Goal: Book appointment/travel/reservation

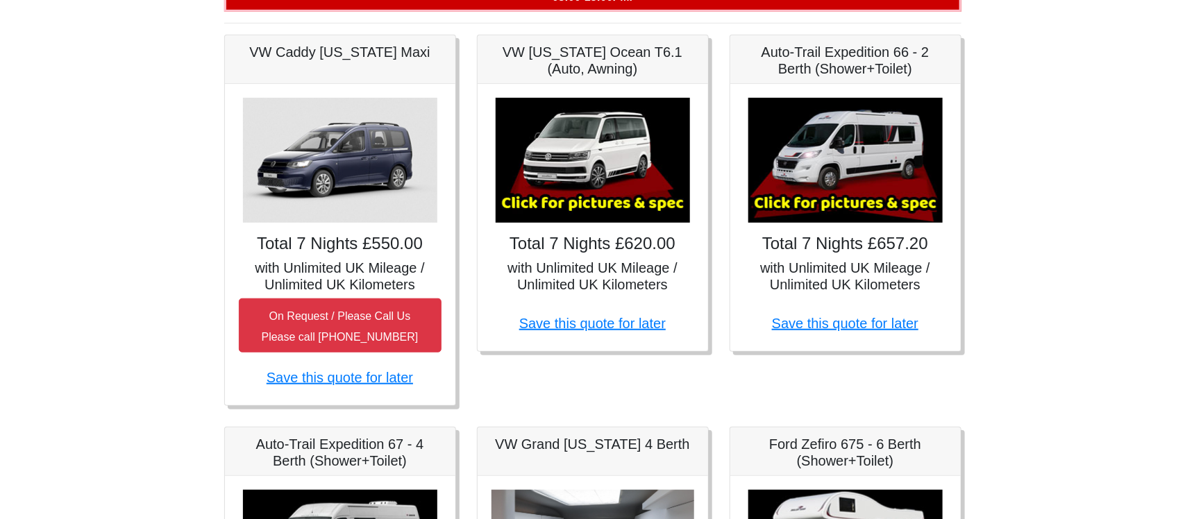
scroll to position [250, 0]
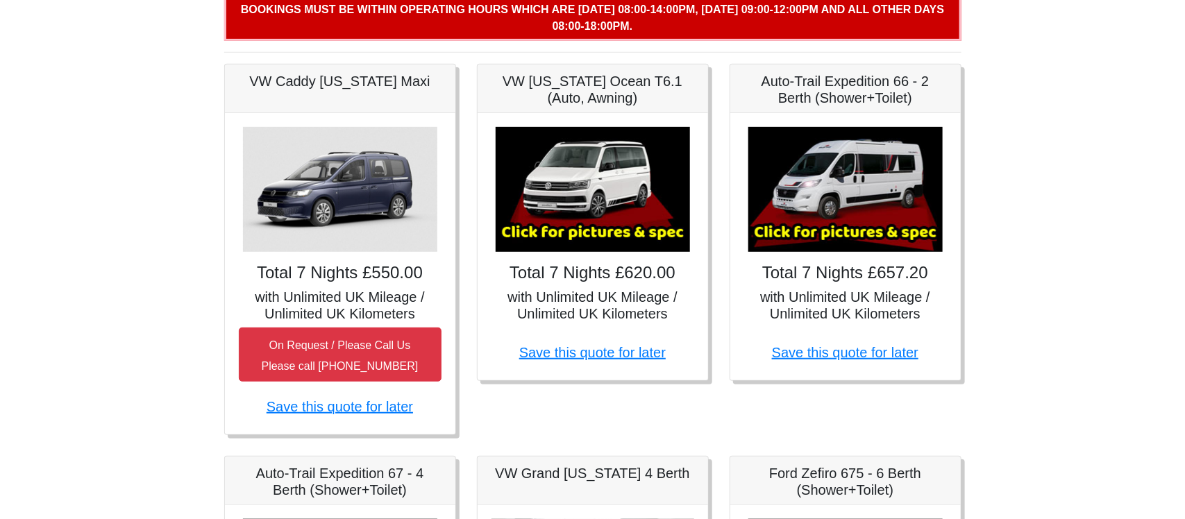
click at [899, 151] on img at bounding box center [845, 189] width 194 height 125
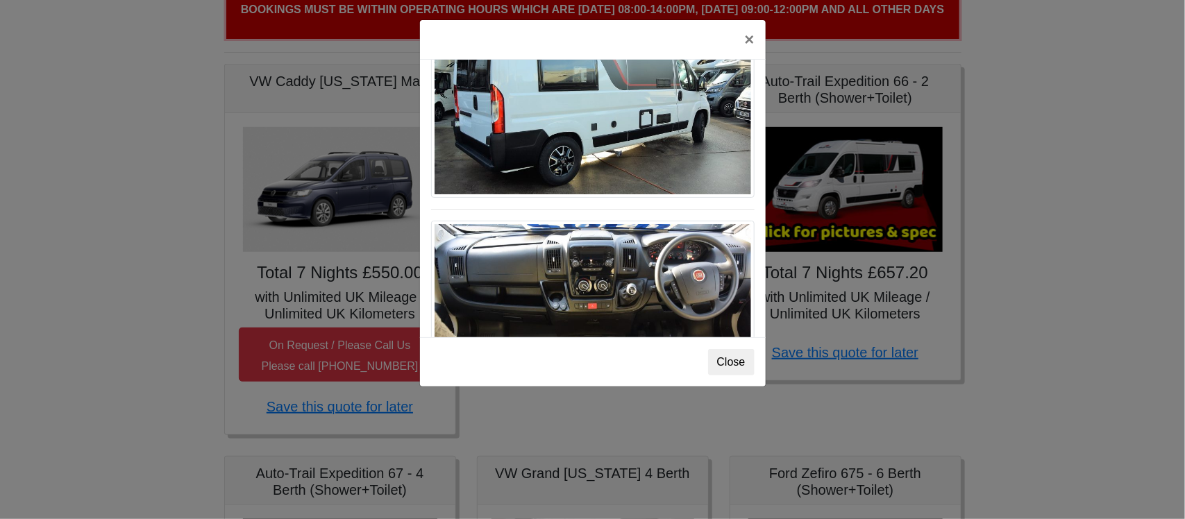
scroll to position [1218, 0]
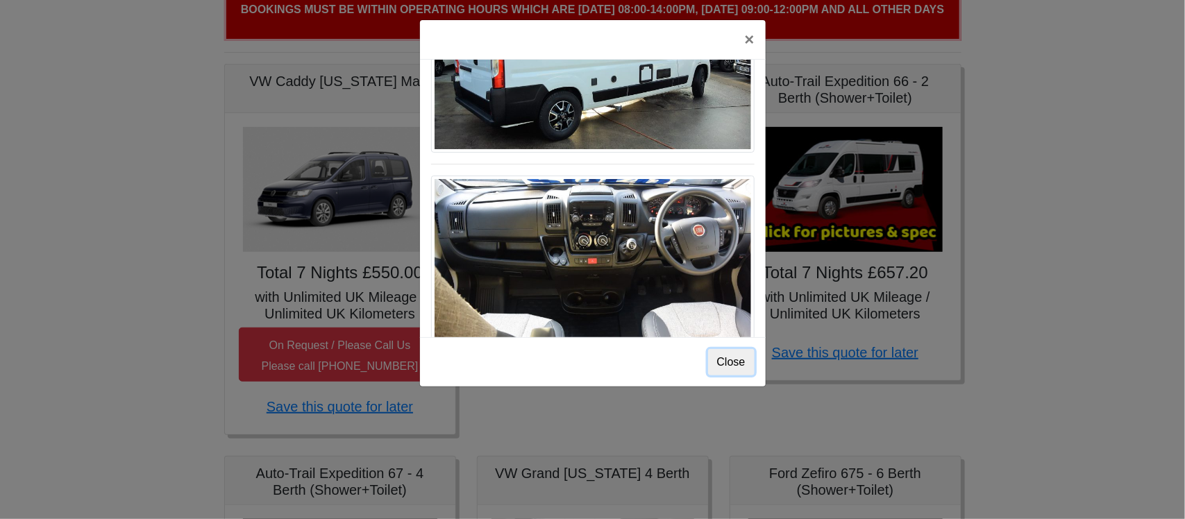
click at [729, 349] on button "Close" at bounding box center [731, 362] width 46 height 26
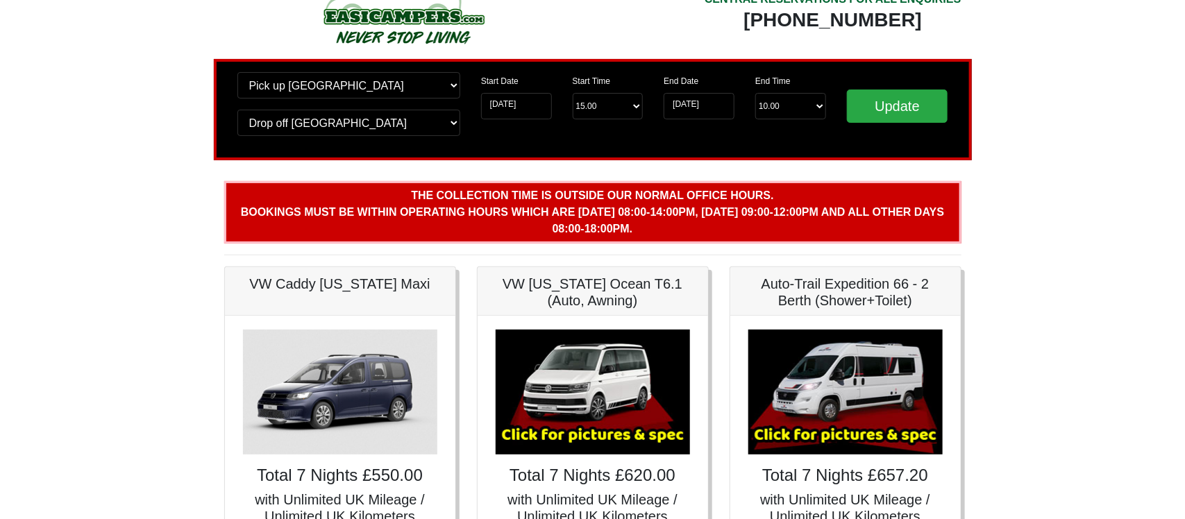
scroll to position [0, 0]
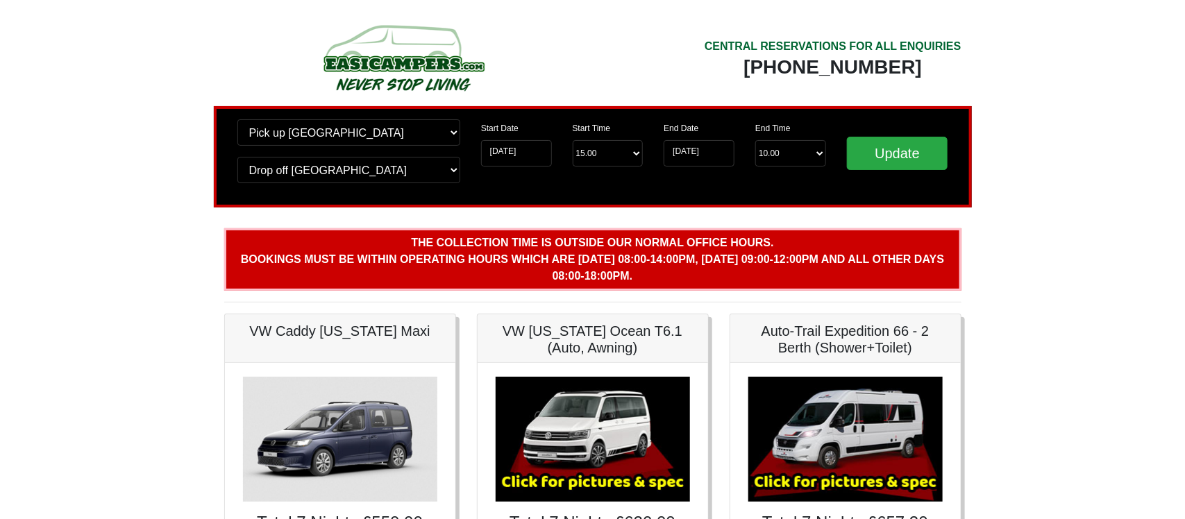
click at [861, 377] on img at bounding box center [845, 439] width 194 height 125
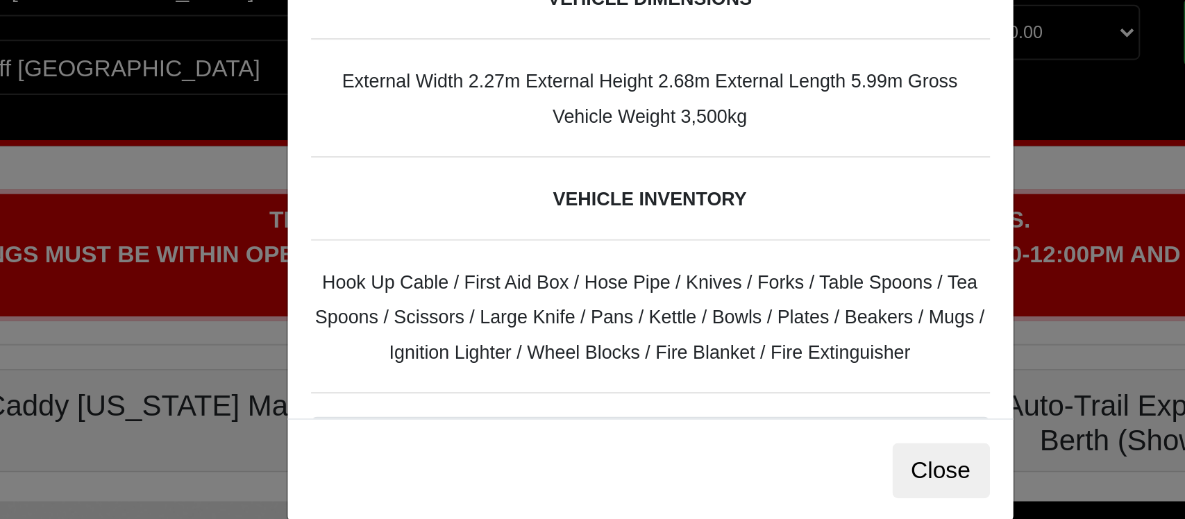
scroll to position [416, 0]
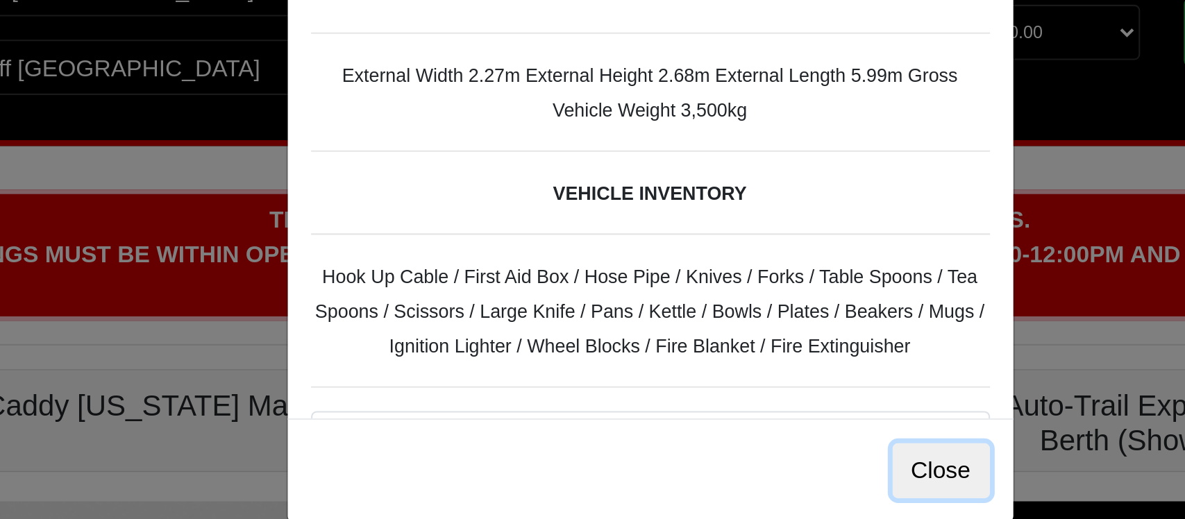
click at [735, 349] on button "Close" at bounding box center [731, 362] width 46 height 26
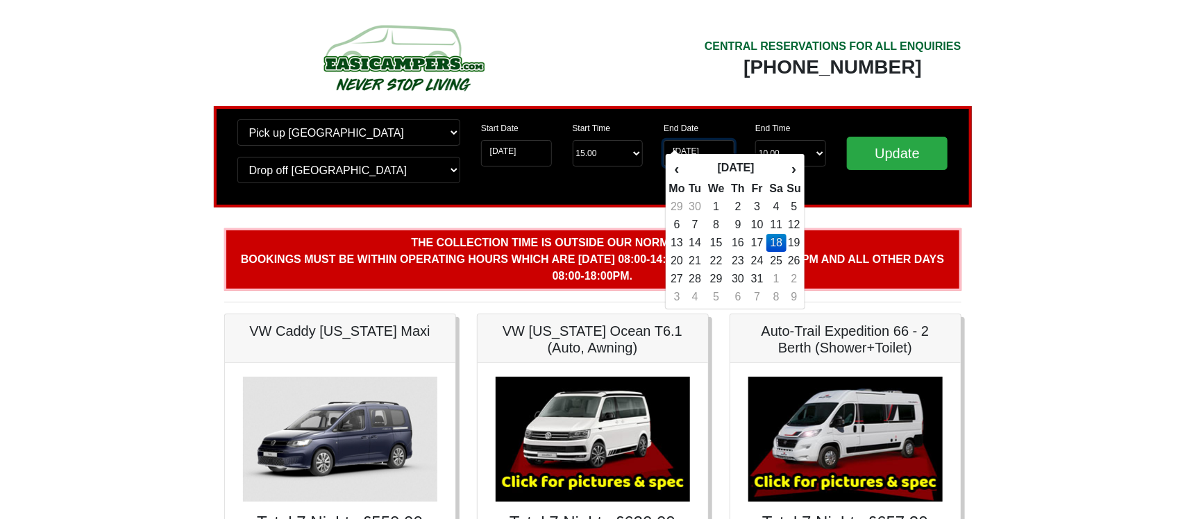
click at [685, 140] on input "18-10-2025" at bounding box center [698, 153] width 71 height 26
click at [736, 234] on td "16" at bounding box center [738, 243] width 20 height 18
type input "[DATE]"
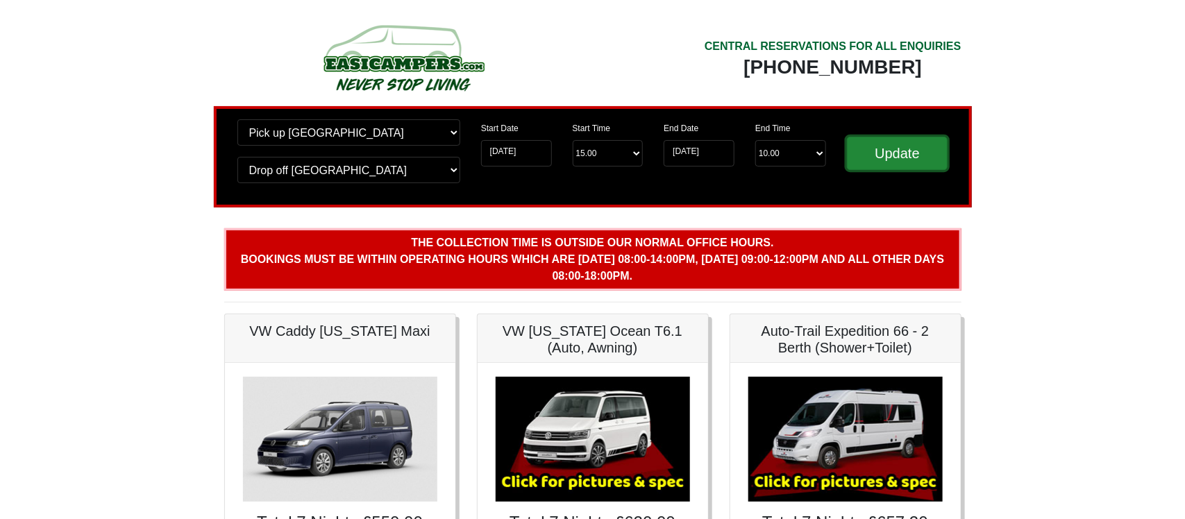
click at [900, 137] on input "Update" at bounding box center [897, 153] width 101 height 33
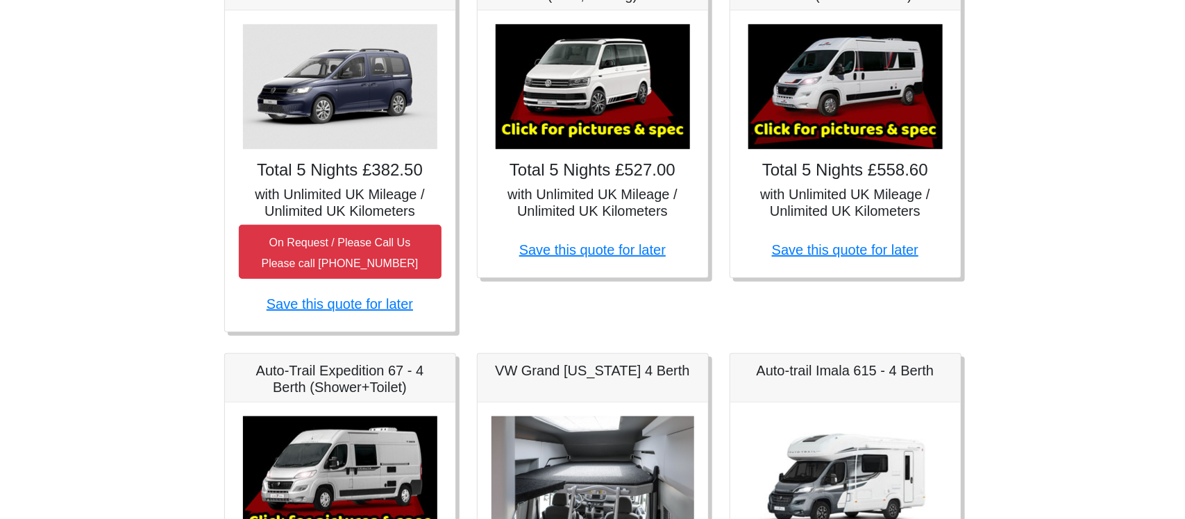
scroll to position [375, 0]
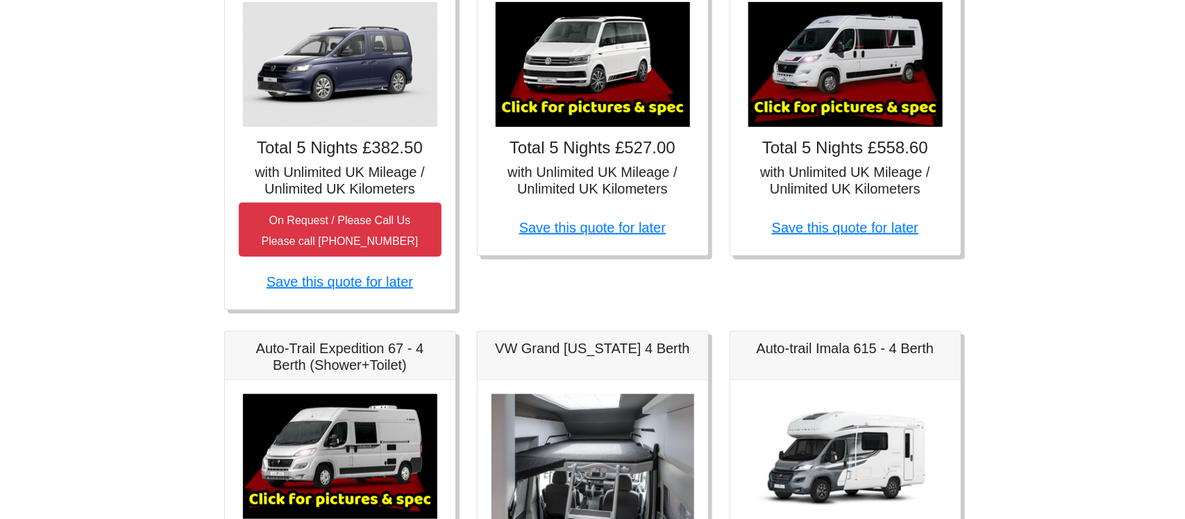
click at [335, 394] on img at bounding box center [340, 456] width 194 height 125
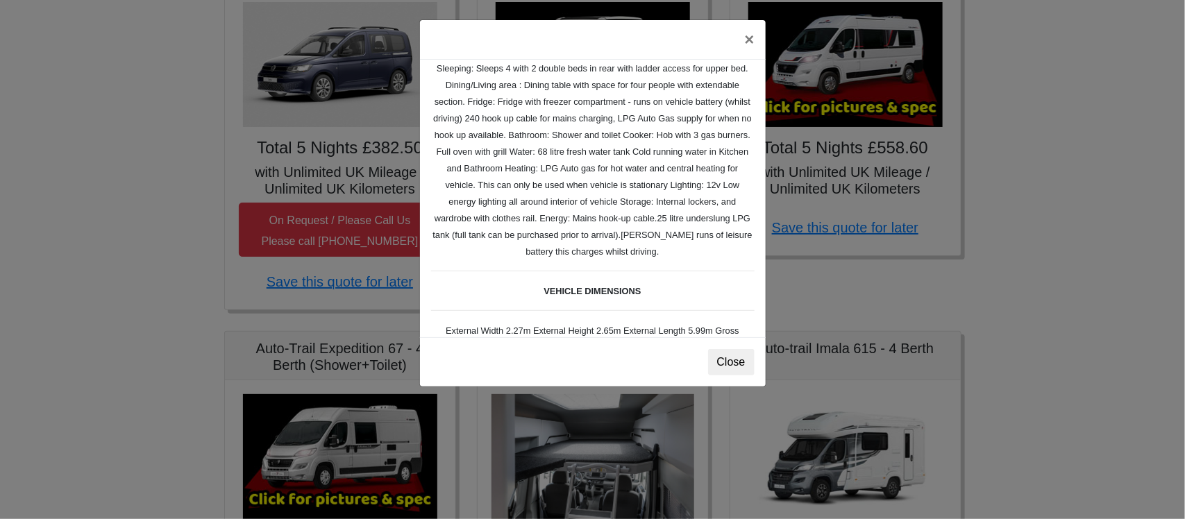
scroll to position [233, 0]
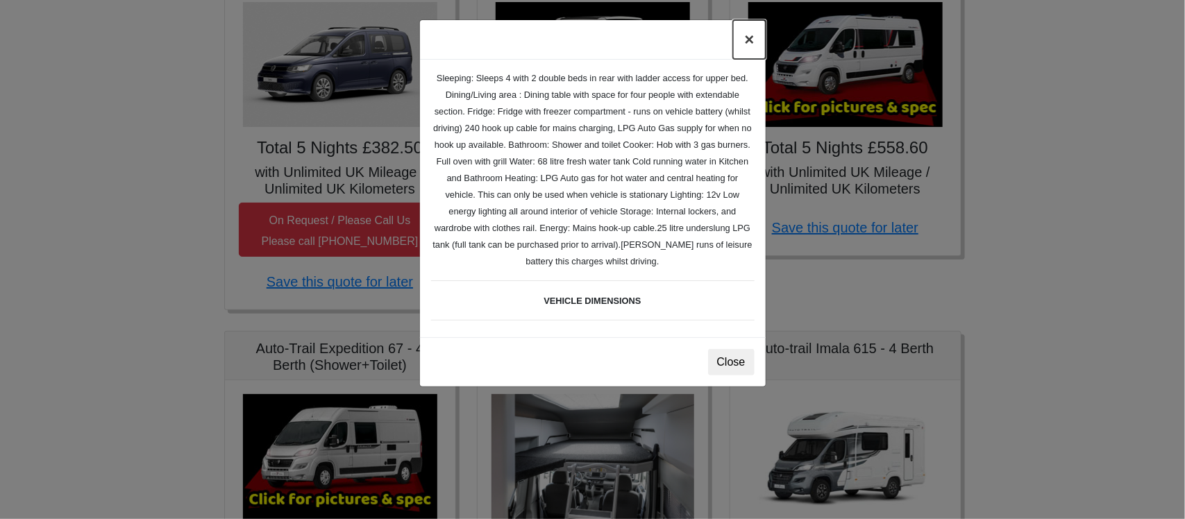
click at [752, 27] on button "×" at bounding box center [749, 39] width 32 height 39
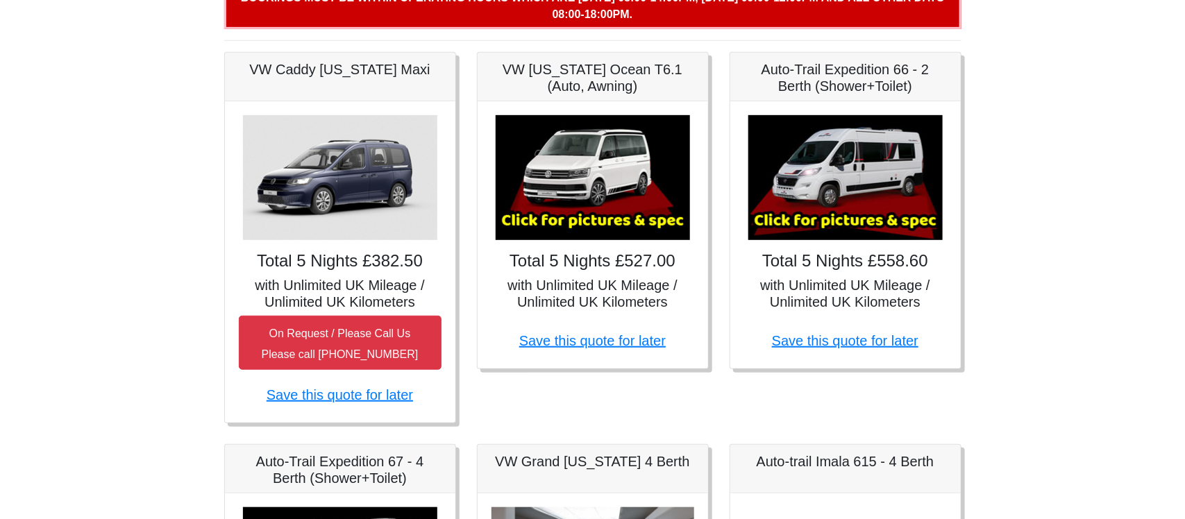
scroll to position [187, 0]
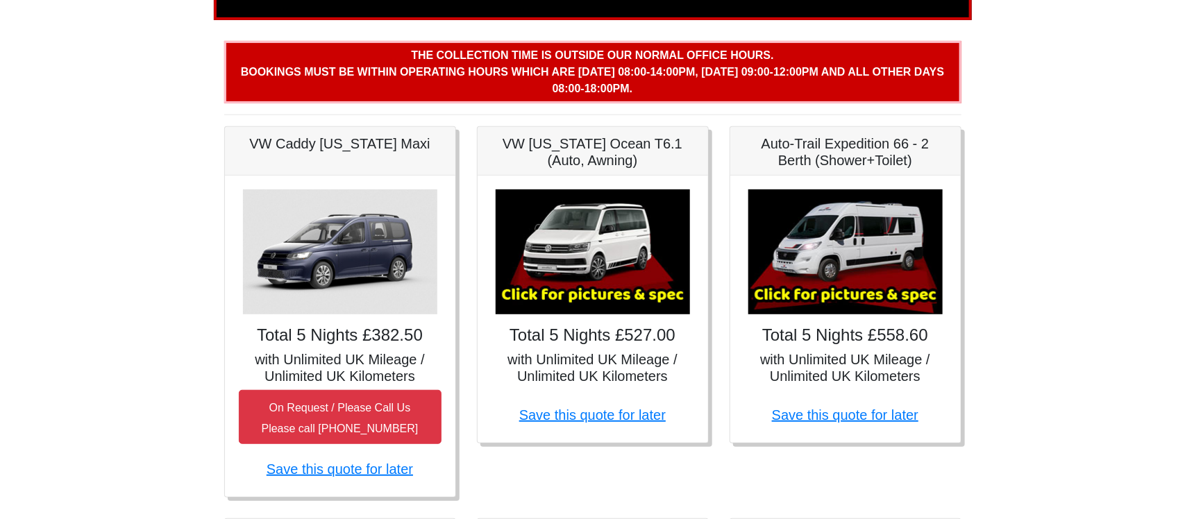
click at [863, 217] on img at bounding box center [845, 251] width 194 height 125
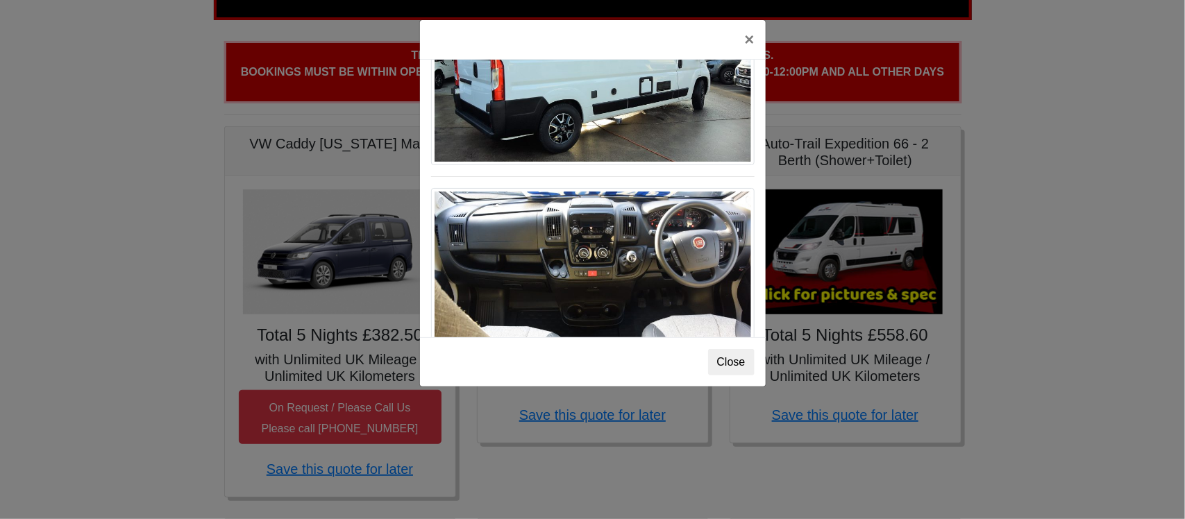
scroll to position [1218, 0]
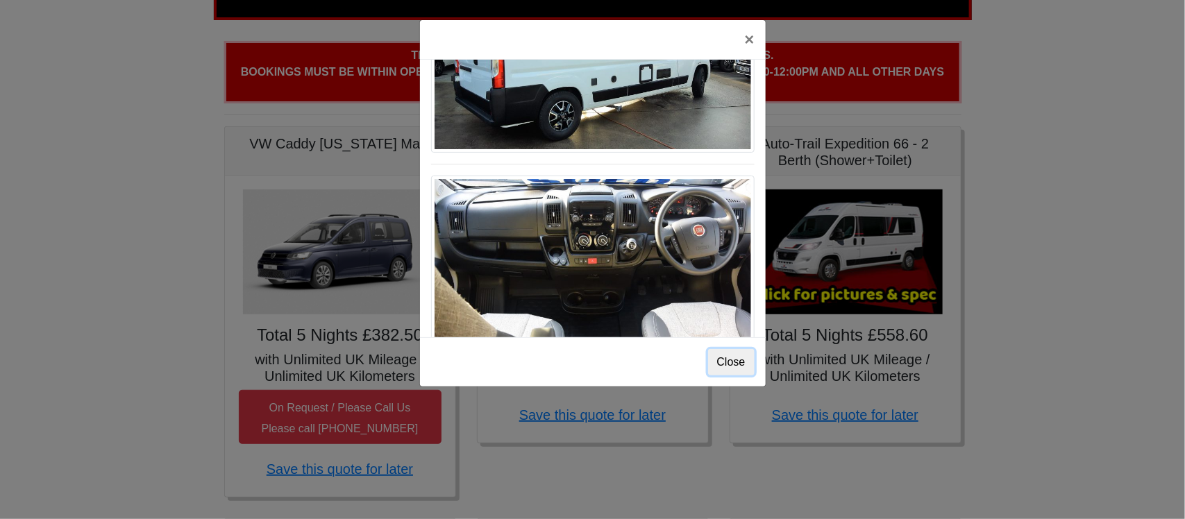
click at [730, 349] on button "Close" at bounding box center [731, 362] width 46 height 26
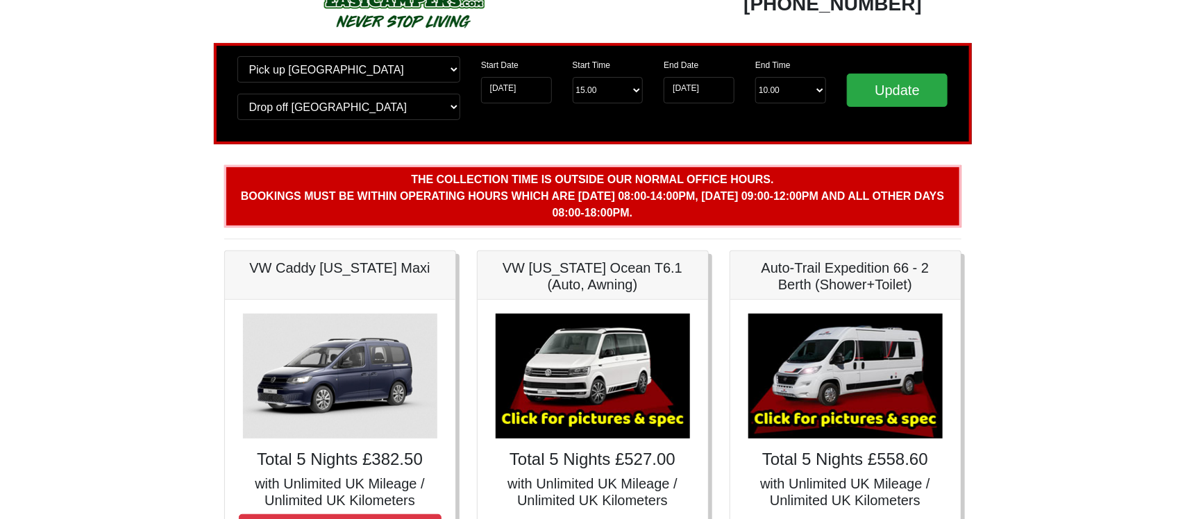
scroll to position [62, 0]
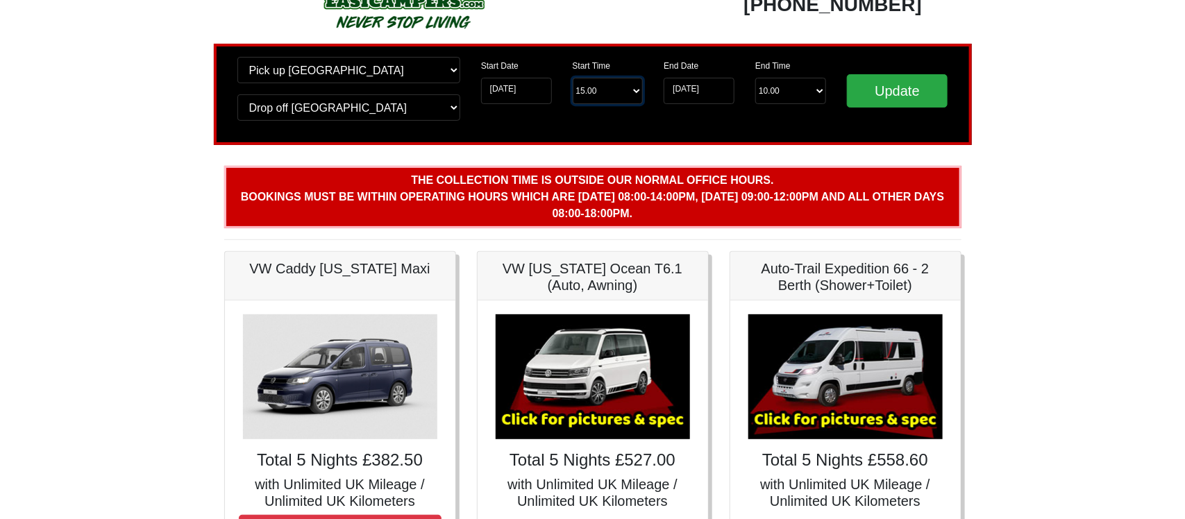
click at [640, 78] on select "Start Time 15.00 -------- 11.00 am (Saturday & Sunday Only) 12.00 pm (Saturday)…" at bounding box center [607, 91] width 71 height 26
select select "12.00"
click at [572, 78] on select "Start Time 15.00 -------- 11.00 am (Saturday & Sunday Only) 12.00 pm (Saturday)…" at bounding box center [607, 91] width 71 height 26
click at [917, 74] on input "Update" at bounding box center [897, 90] width 101 height 33
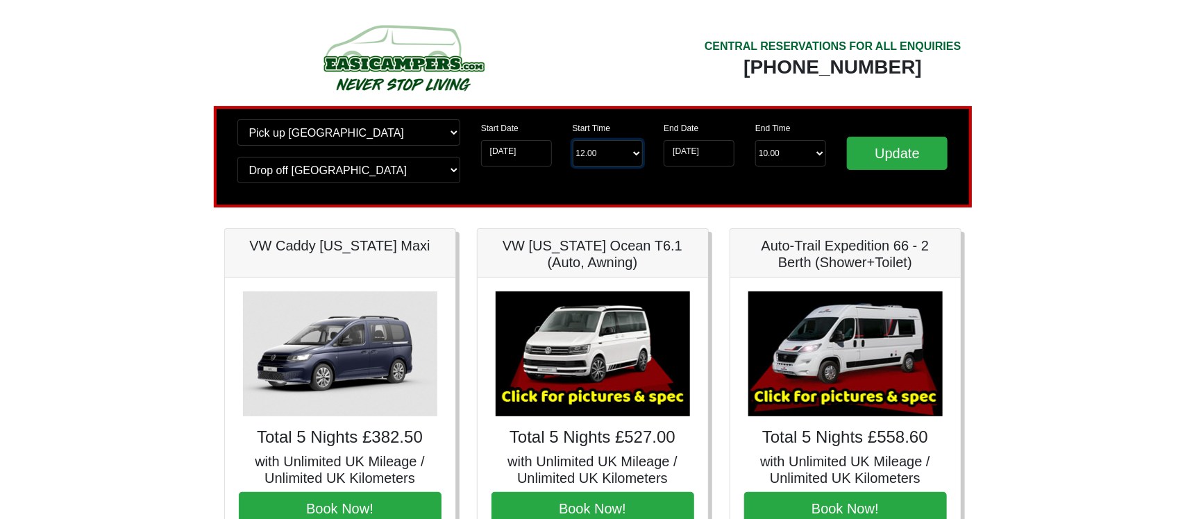
click at [580, 140] on select "Start Time 12.00 -------- 11.00 am (Saturday & Sunday Only) 12.00 pm (Saturday)…" at bounding box center [607, 153] width 71 height 26
select select "11.00"
click at [572, 140] on select "Start Time 12.00 -------- 11.00 am (Saturday & Sunday Only) 12.00 pm (Saturday)…" at bounding box center [607, 153] width 71 height 26
click at [917, 137] on input "Update" at bounding box center [897, 153] width 101 height 33
click at [715, 140] on input "[DATE]" at bounding box center [698, 153] width 71 height 26
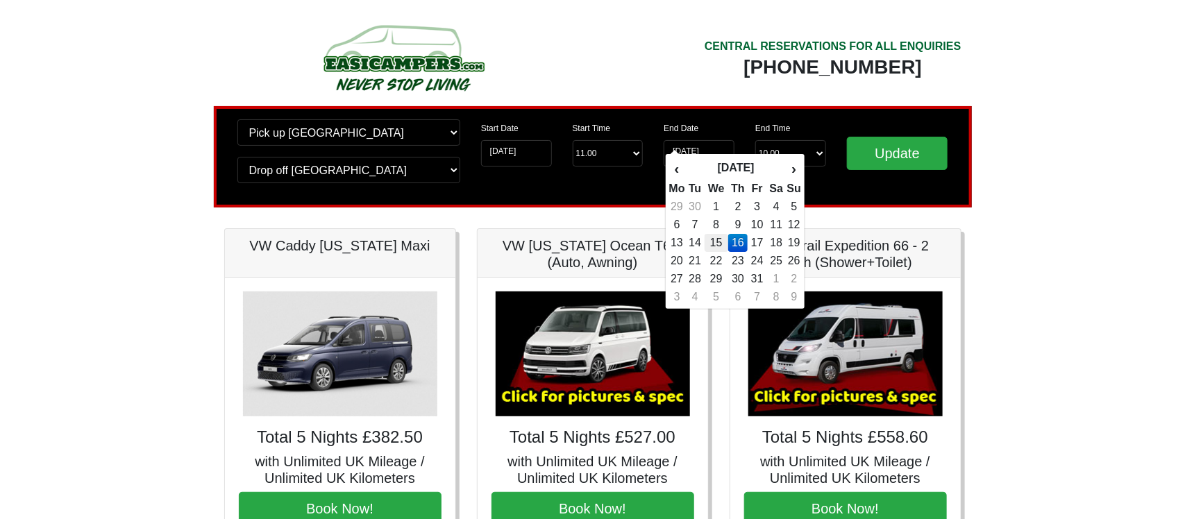
click at [714, 234] on td "15" at bounding box center [716, 243] width 24 height 18
type input "[DATE]"
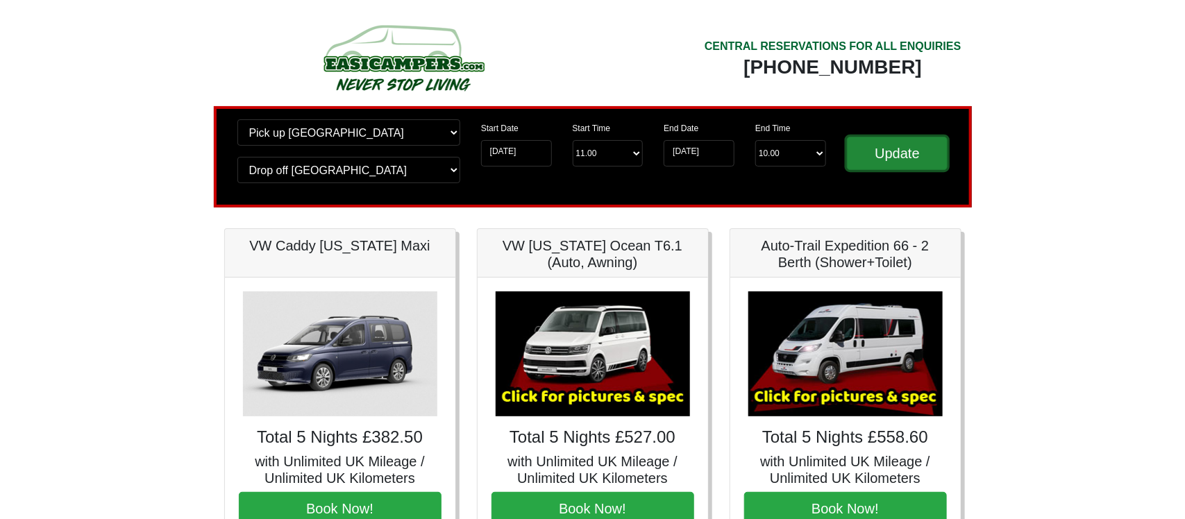
click at [904, 137] on input "Update" at bounding box center [897, 153] width 101 height 33
click at [526, 140] on input "[DATE]" at bounding box center [516, 153] width 71 height 26
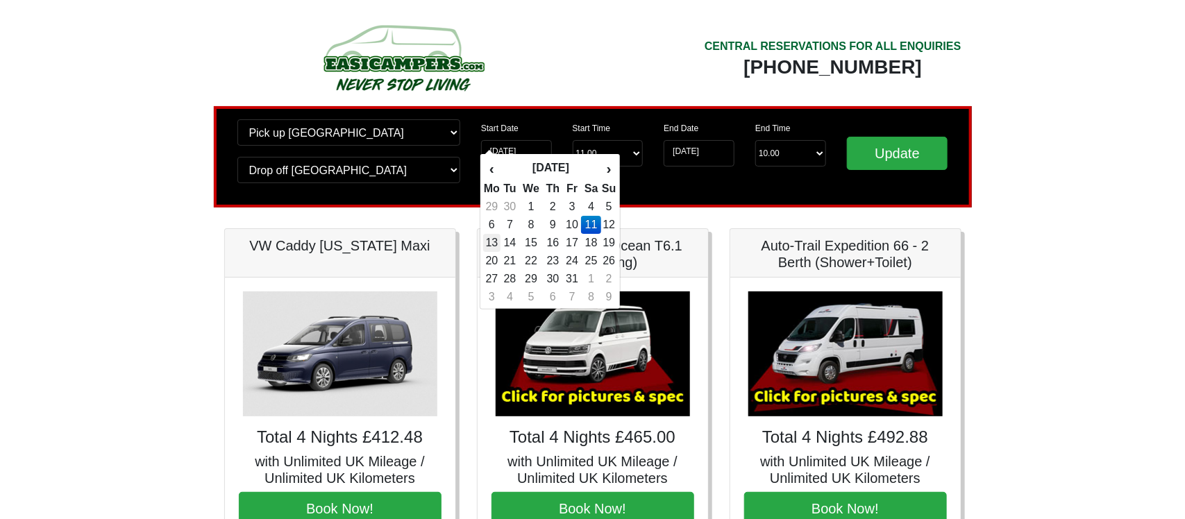
click at [493, 234] on td "13" at bounding box center [491, 243] width 17 height 18
type input "13-10-2025"
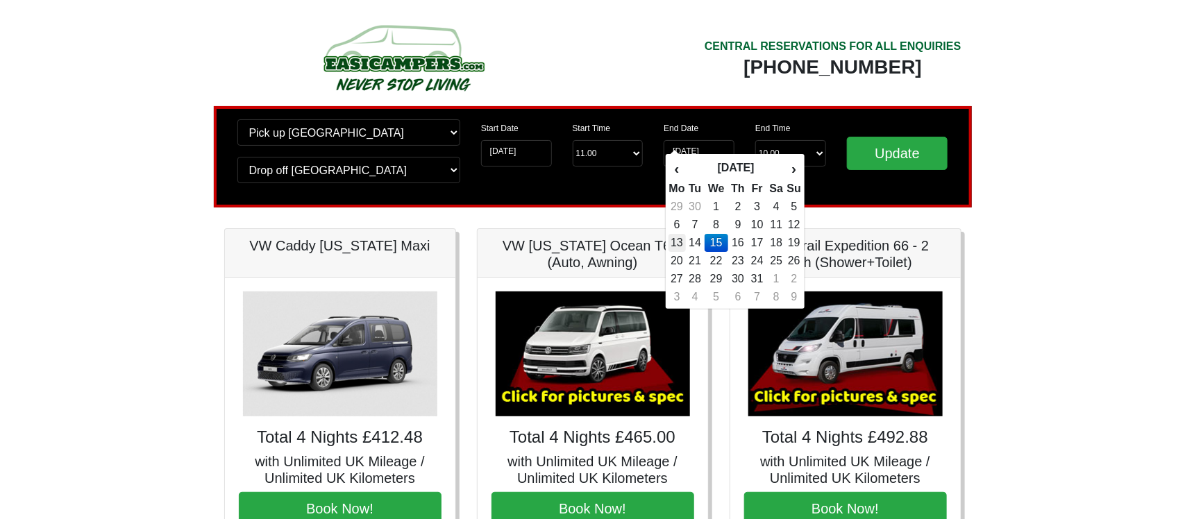
click at [672, 234] on td "13" at bounding box center [676, 243] width 17 height 18
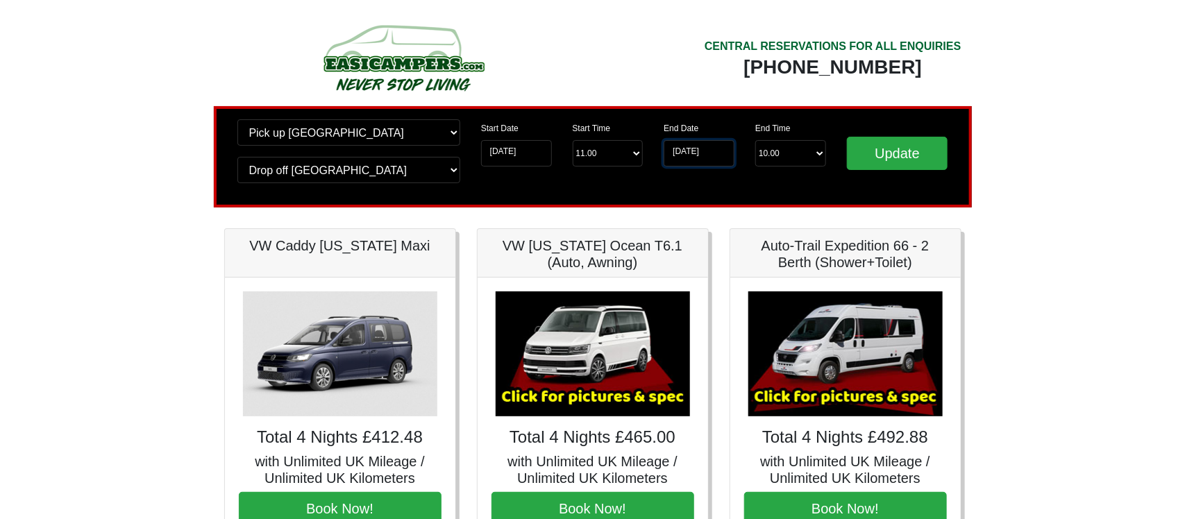
click at [702, 140] on input "13-10-2025" at bounding box center [698, 153] width 71 height 26
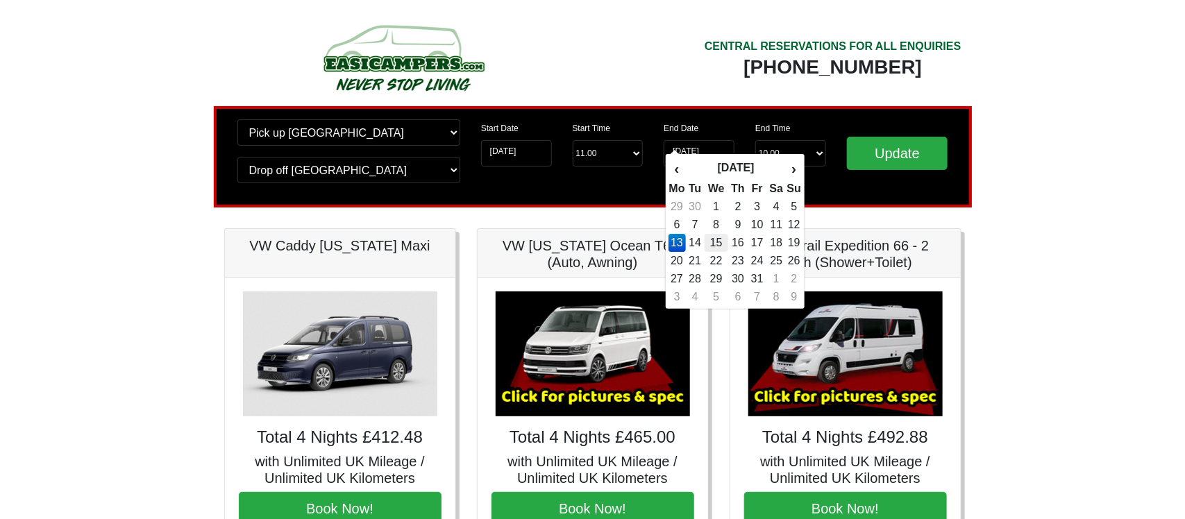
click at [710, 234] on td "15" at bounding box center [716, 243] width 24 height 18
type input "[DATE]"
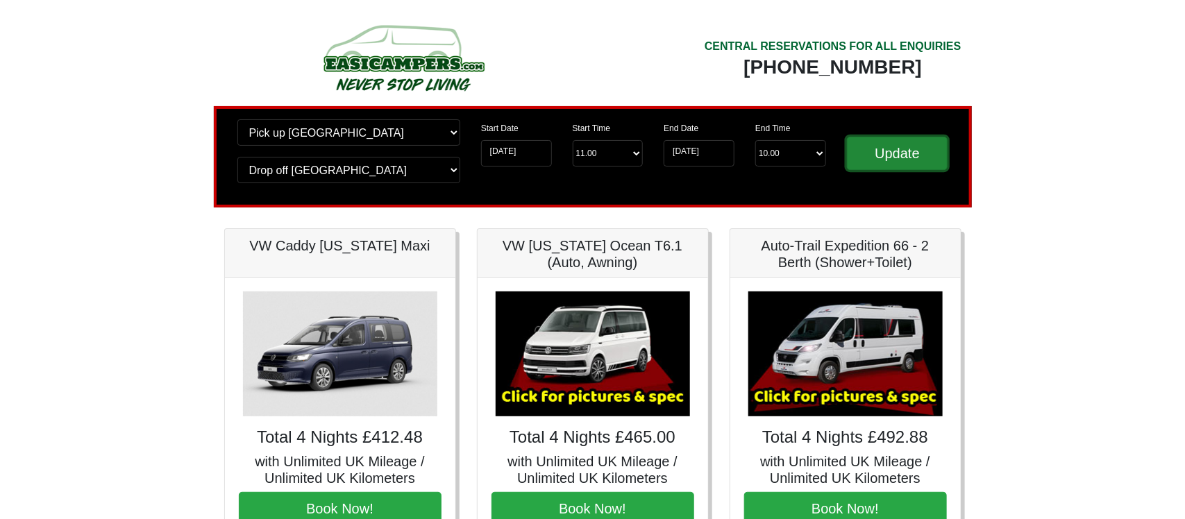
click at [879, 137] on input "Update" at bounding box center [897, 153] width 101 height 33
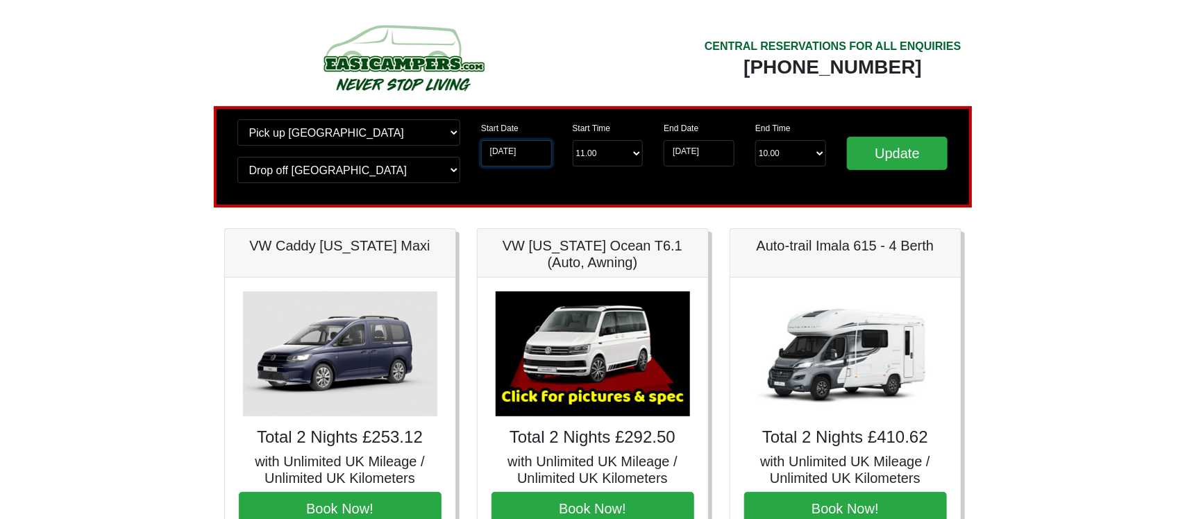
click at [530, 140] on input "[DATE]" at bounding box center [516, 153] width 71 height 26
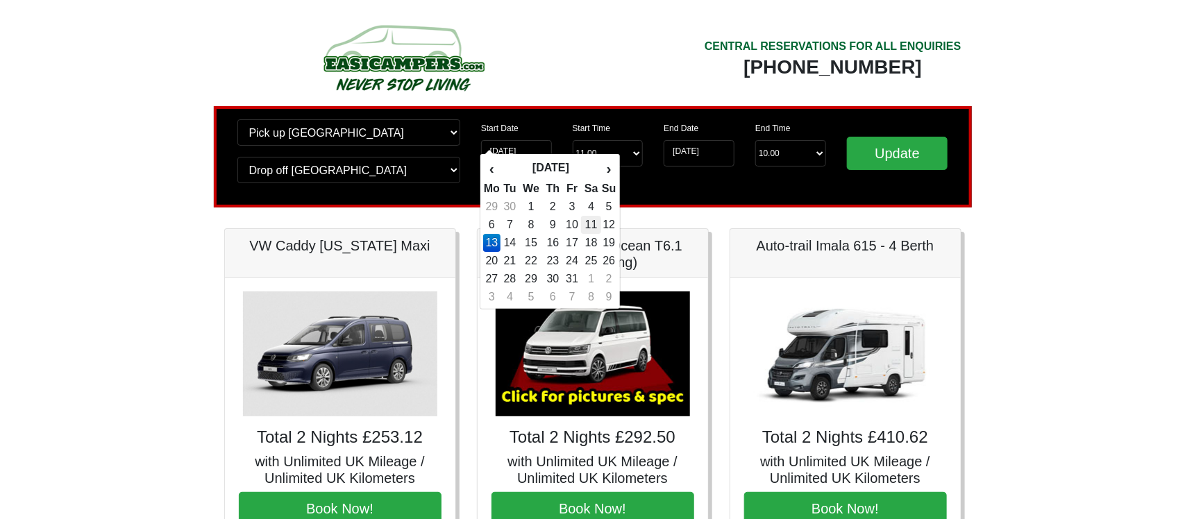
click at [584, 216] on td "11" at bounding box center [591, 225] width 20 height 18
type input "[DATE]"
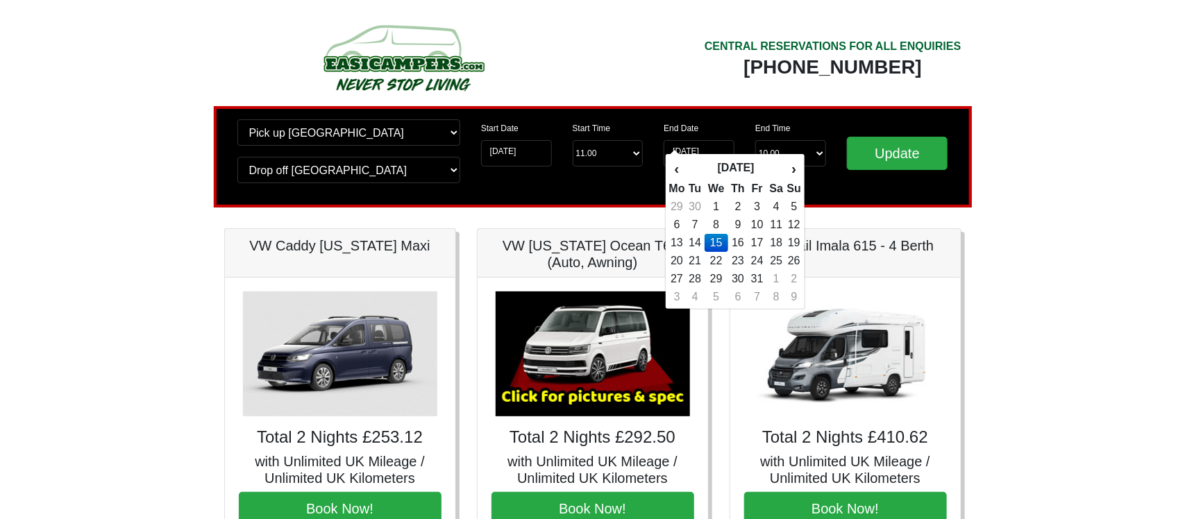
click at [711, 234] on td "15" at bounding box center [716, 243] width 24 height 18
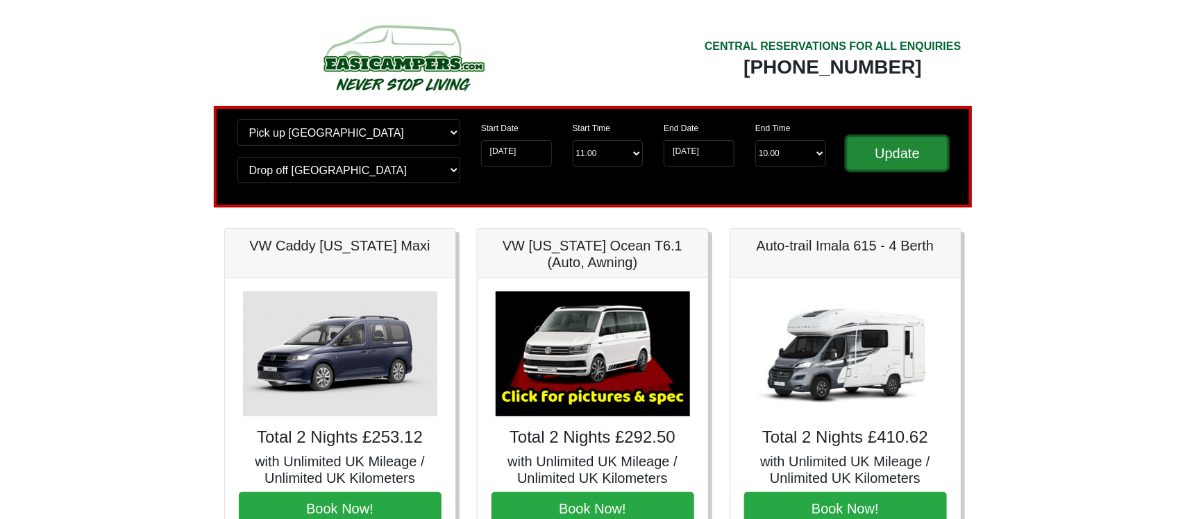
click at [894, 137] on input "Update" at bounding box center [897, 153] width 101 height 33
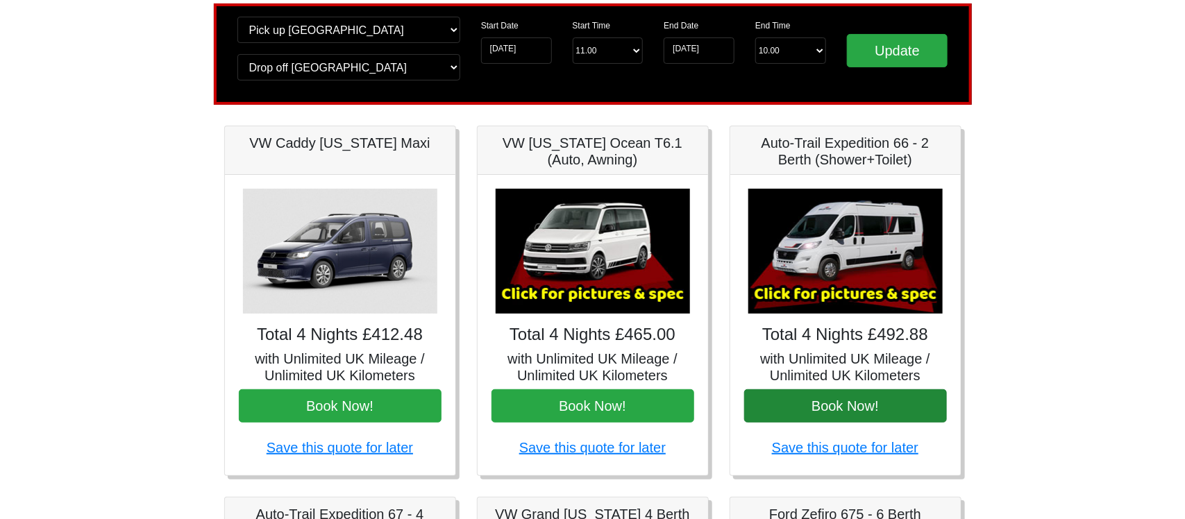
scroll to position [125, 0]
